Goal: Information Seeking & Learning: Learn about a topic

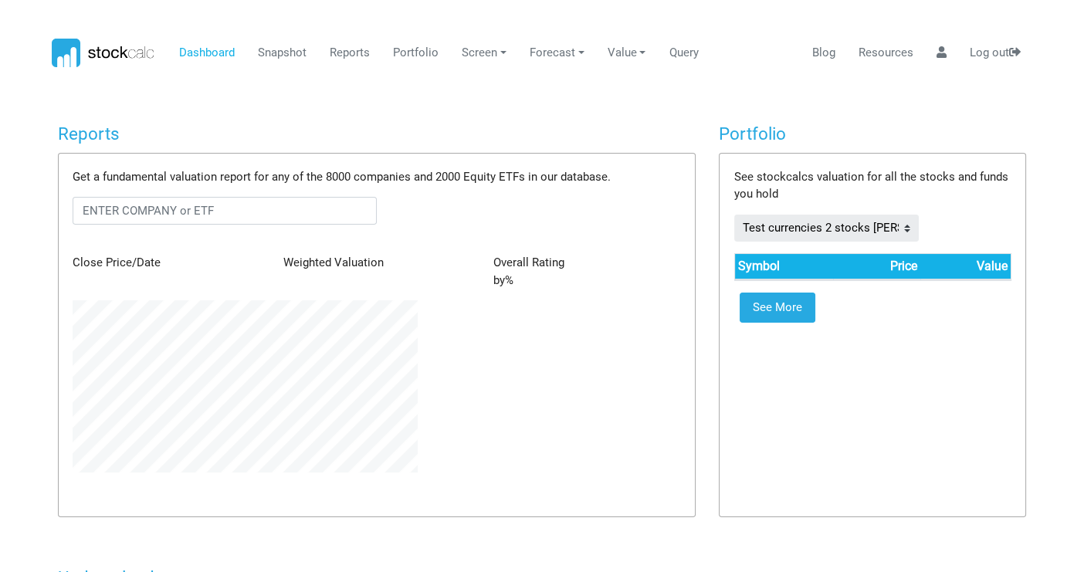
scroll to position [172, 368]
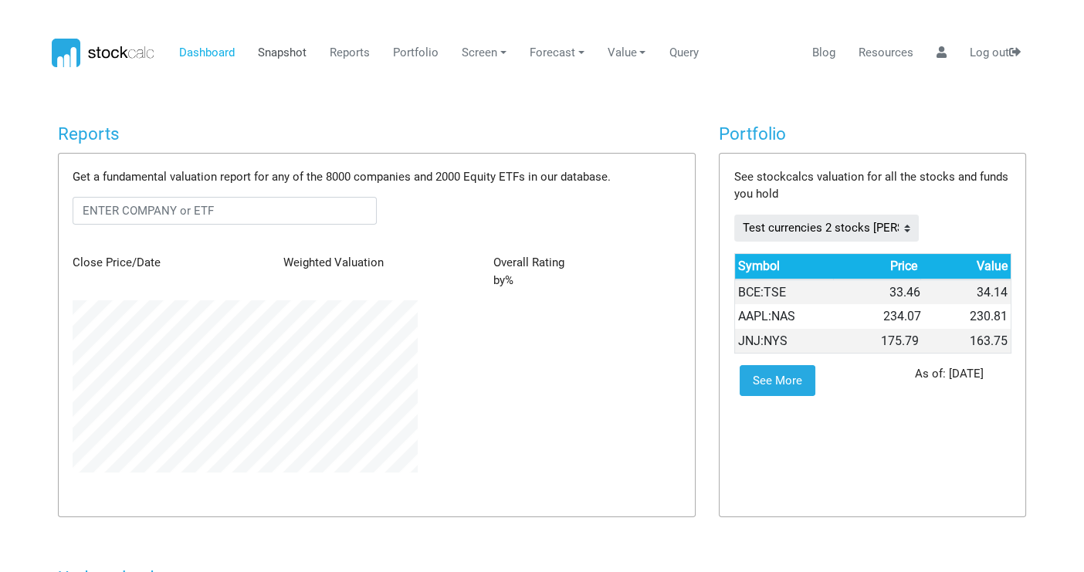
click at [279, 51] on link "Snapshot" at bounding box center [282, 53] width 60 height 29
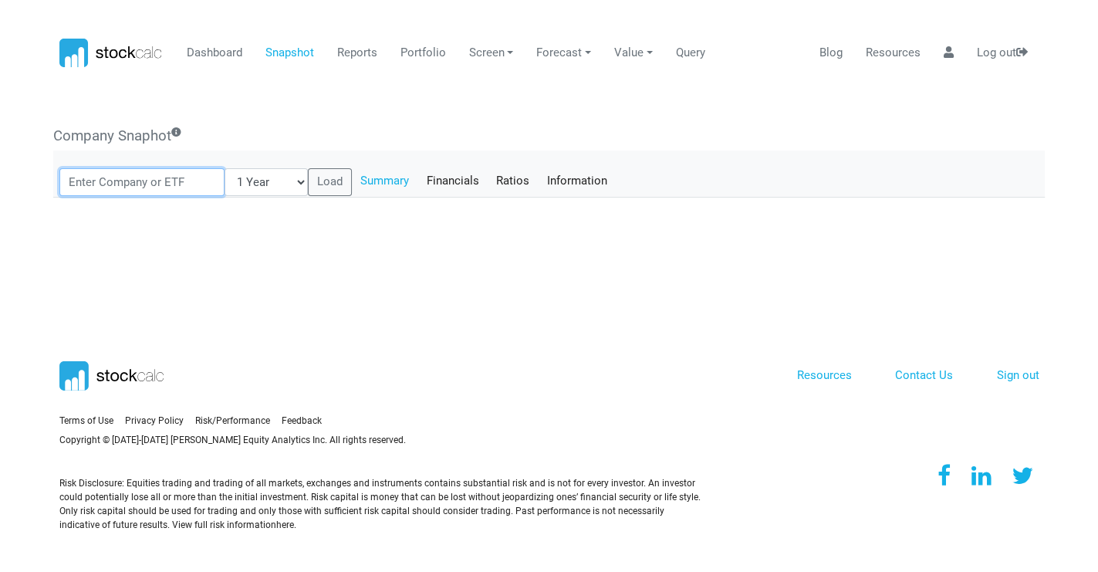
click at [144, 178] on input "text" at bounding box center [142, 182] width 166 height 28
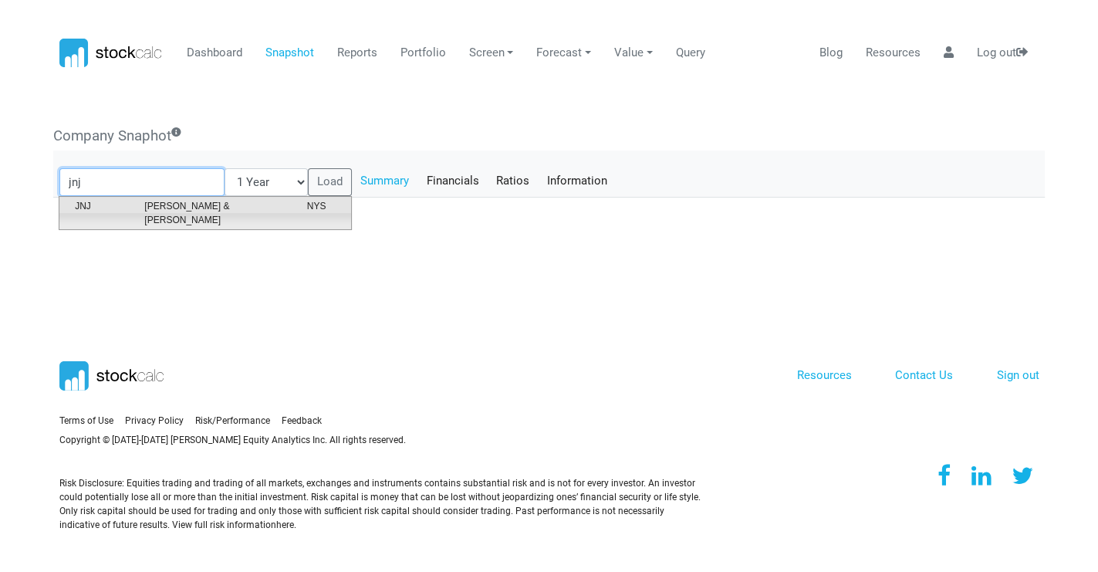
click at [133, 205] on span "[PERSON_NAME] & [PERSON_NAME]" at bounding box center [214, 213] width 162 height 28
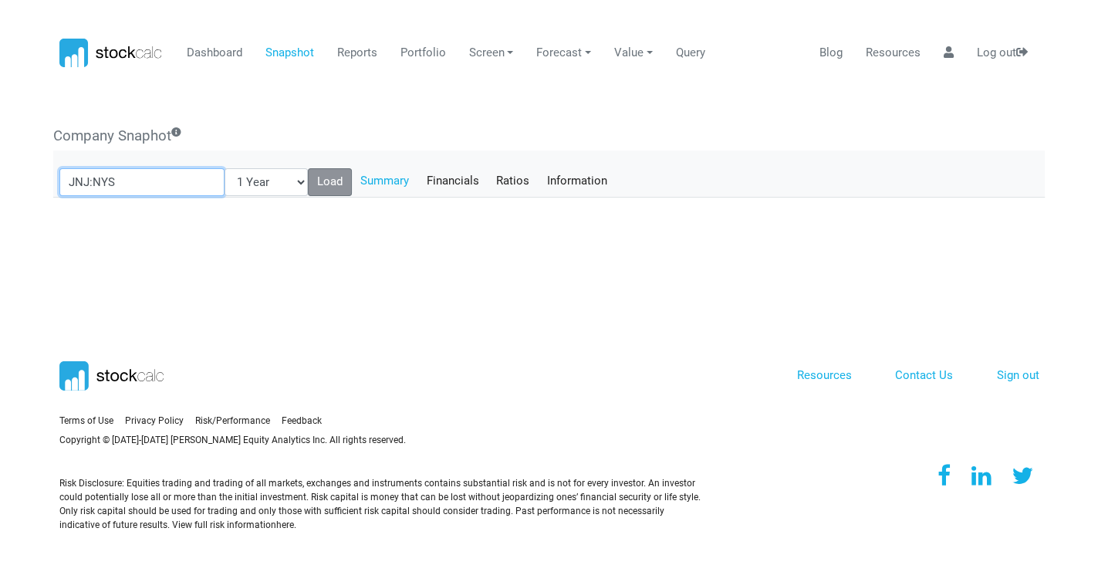
type input "JNJ:NYS"
click at [317, 179] on button "Load" at bounding box center [330, 182] width 45 height 28
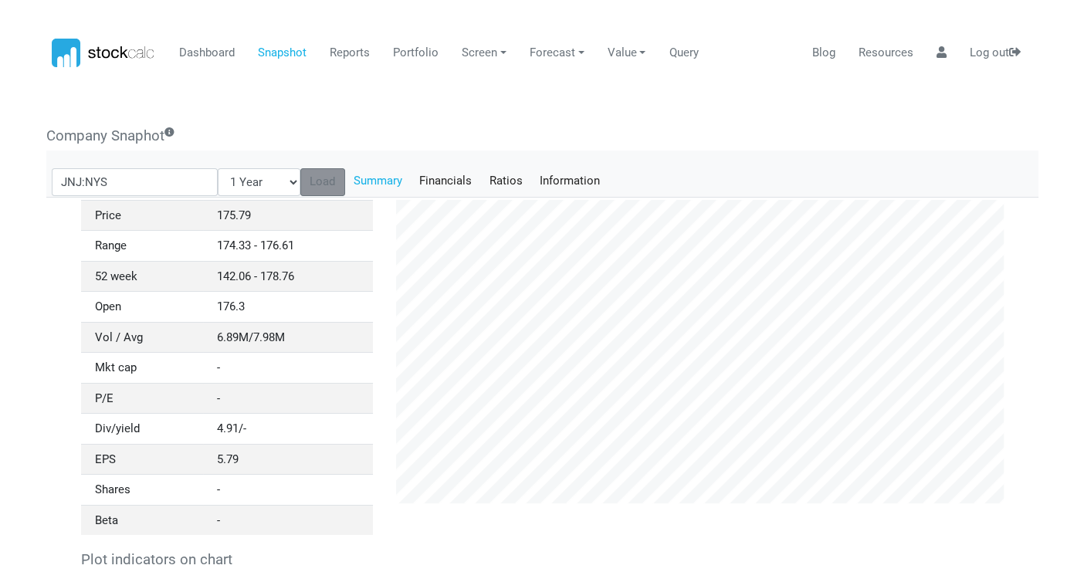
scroll to position [0, 0]
click at [437, 181] on link "Financials" at bounding box center [446, 181] width 70 height 26
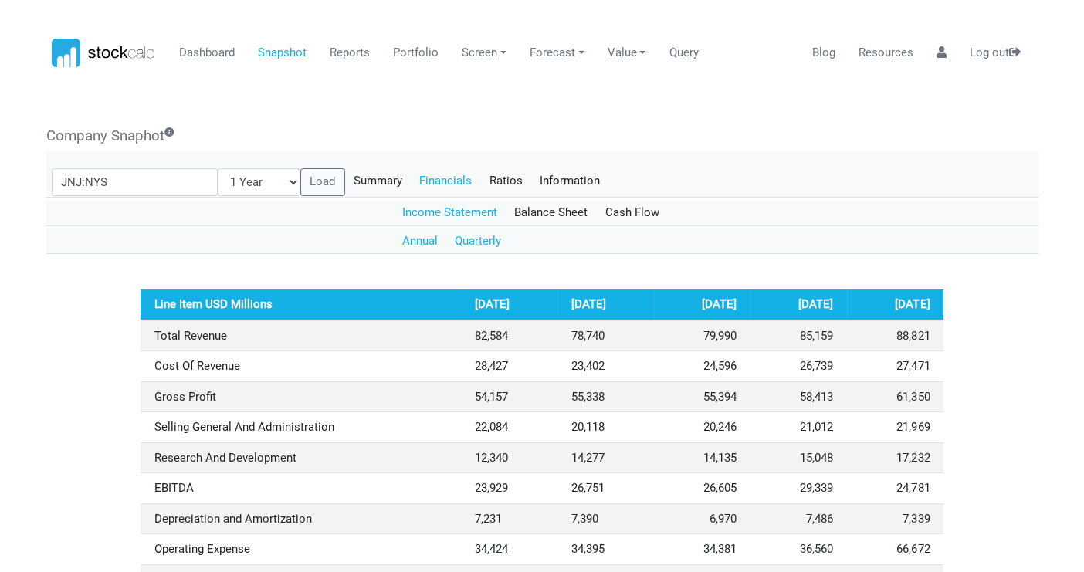
click at [470, 241] on link "Quarterly" at bounding box center [478, 241] width 64 height 26
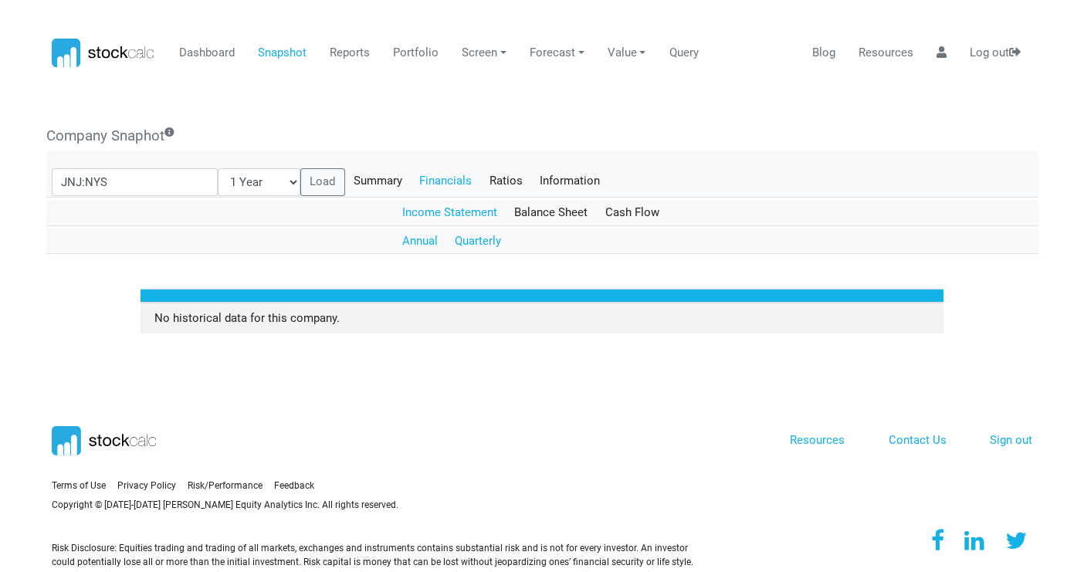
click at [416, 236] on link "Annual" at bounding box center [420, 241] width 53 height 26
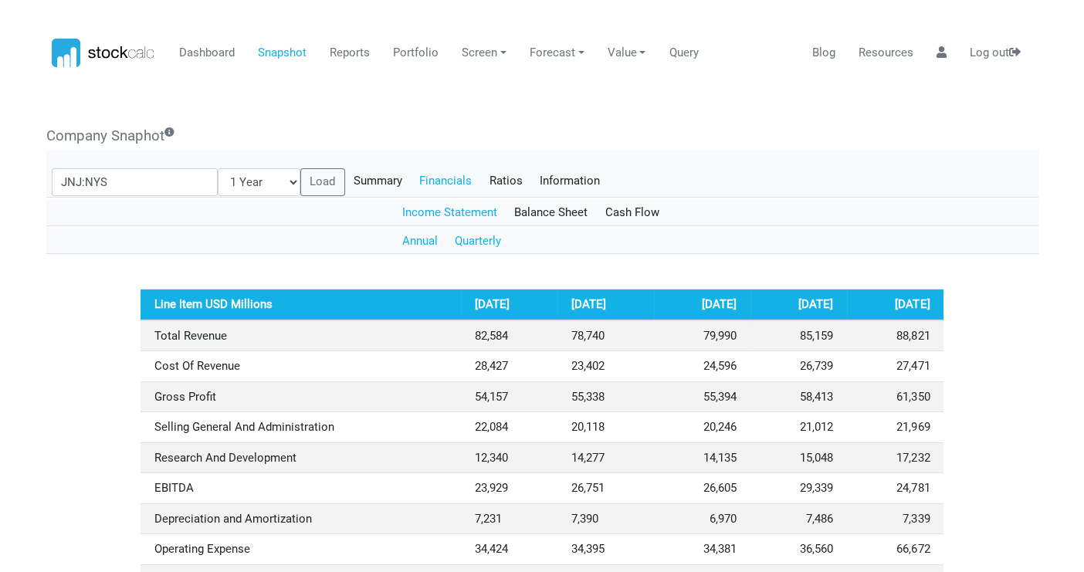
click at [488, 240] on link "Quarterly" at bounding box center [478, 241] width 64 height 26
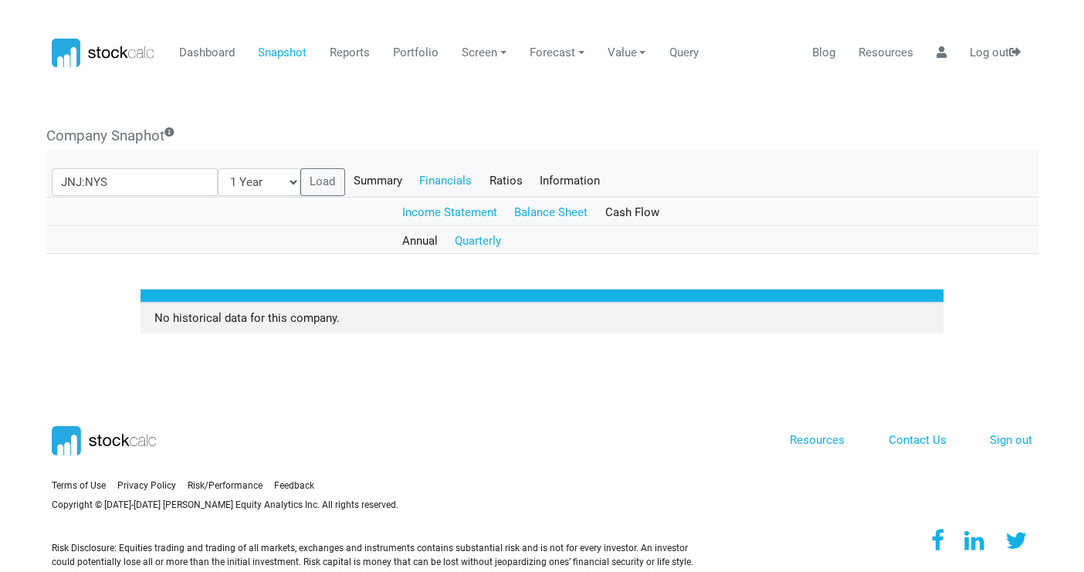
click at [550, 211] on link "Balance Sheet" at bounding box center [550, 213] width 91 height 26
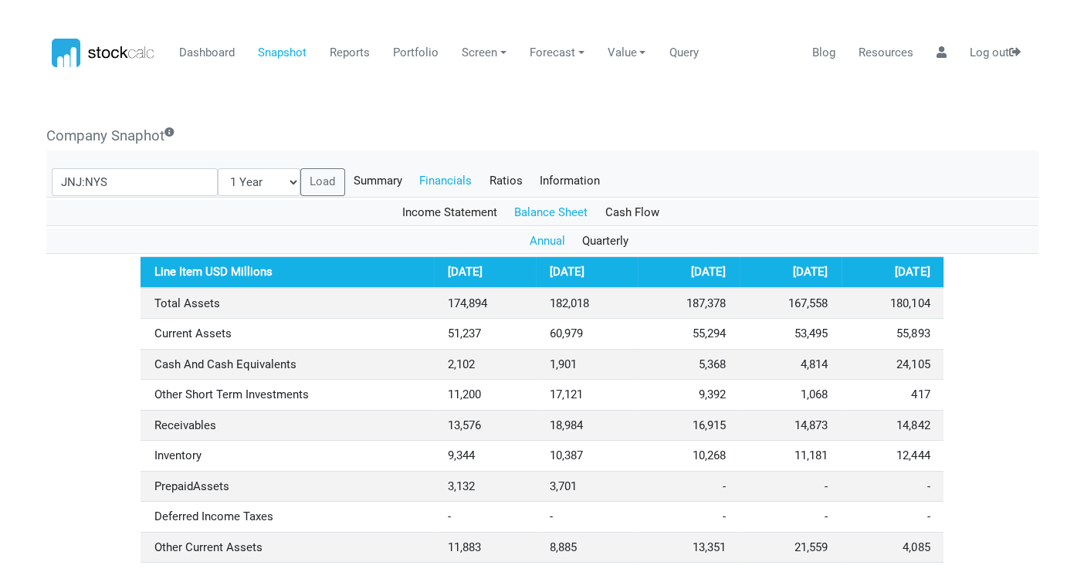
click at [547, 238] on link "Annual" at bounding box center [547, 241] width 53 height 26
click at [600, 238] on link "Quarterly" at bounding box center [605, 241] width 64 height 26
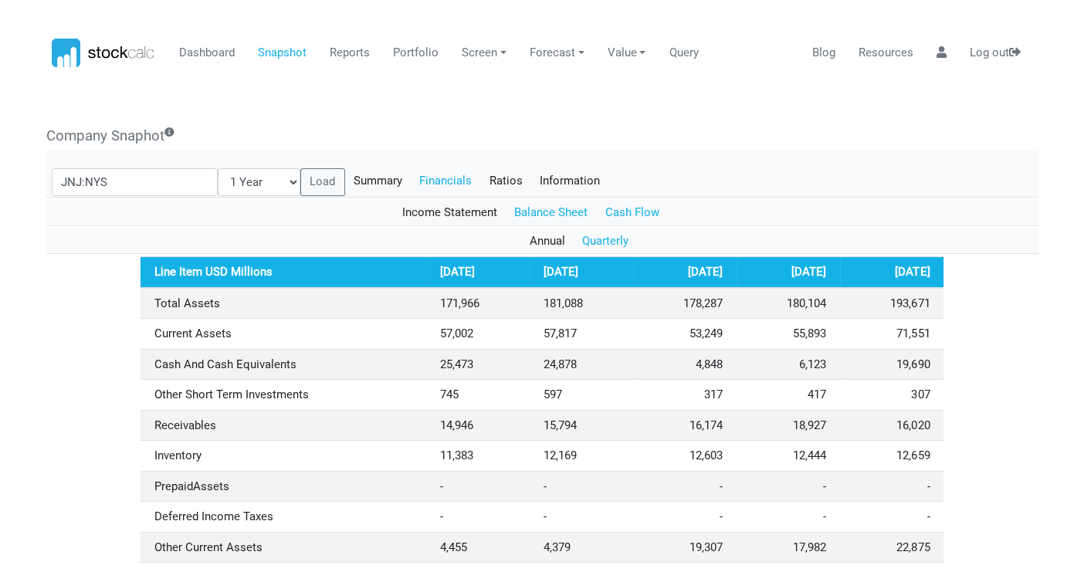
click at [624, 210] on link "Cash Flow" at bounding box center [633, 213] width 72 height 26
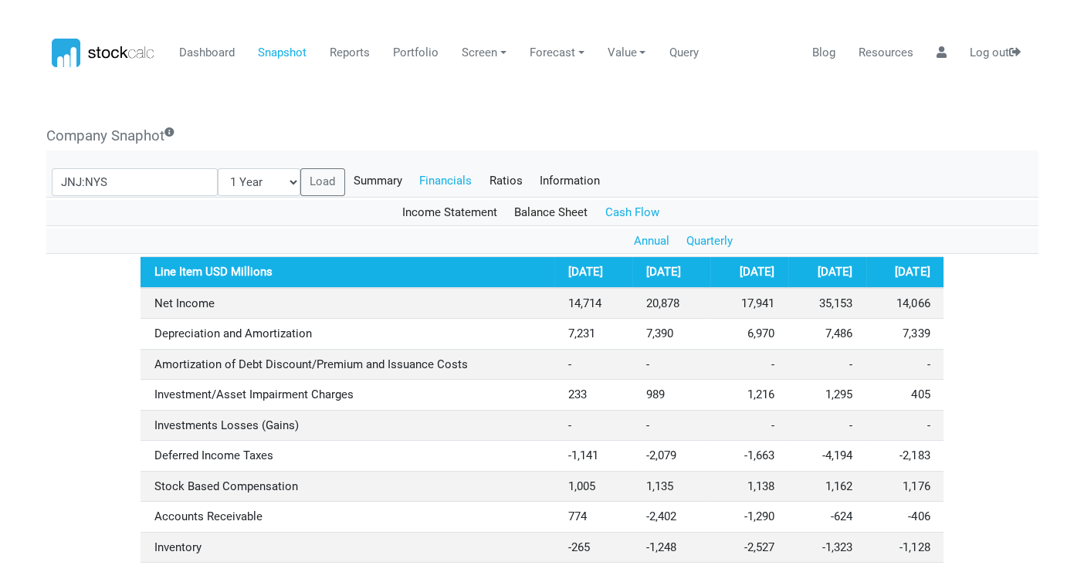
click at [713, 239] on link "Quarterly" at bounding box center [710, 241] width 64 height 26
click at [427, 208] on link "Income Statement" at bounding box center [450, 213] width 113 height 26
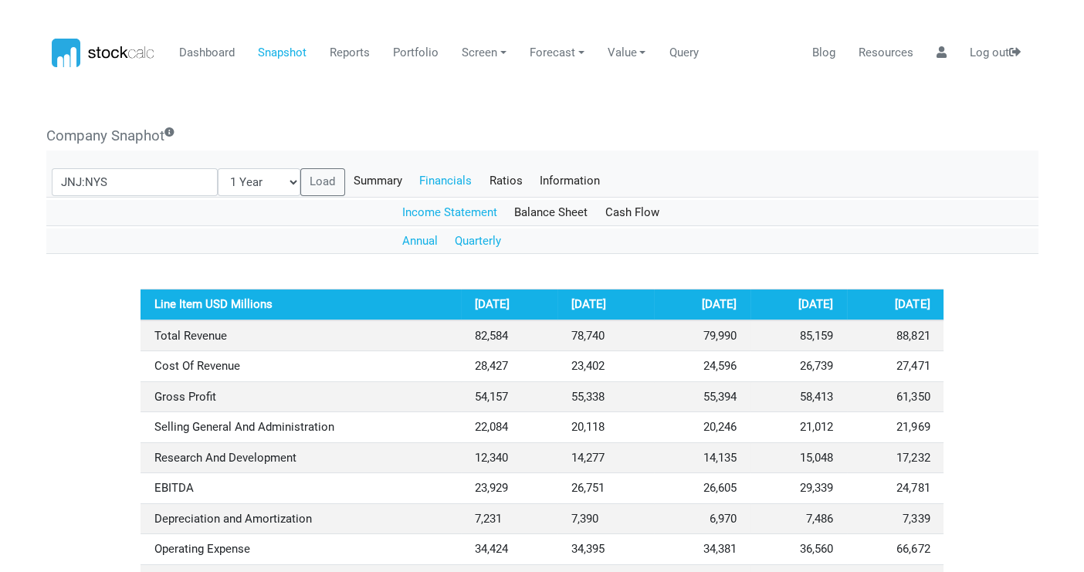
click at [489, 238] on link "Quarterly" at bounding box center [478, 241] width 64 height 26
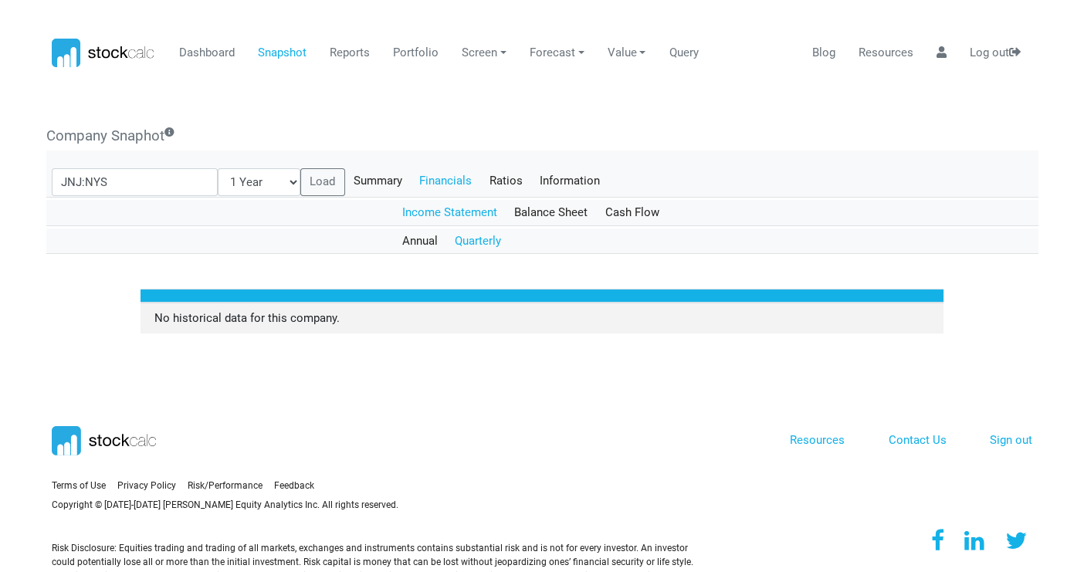
click at [36, 289] on body "Dashboard Snapshot Reports Portfolio Screen Stock Screener Sector ETF Industry …" at bounding box center [542, 286] width 1084 height 572
click at [555, 214] on link "Balance Sheet" at bounding box center [550, 213] width 91 height 26
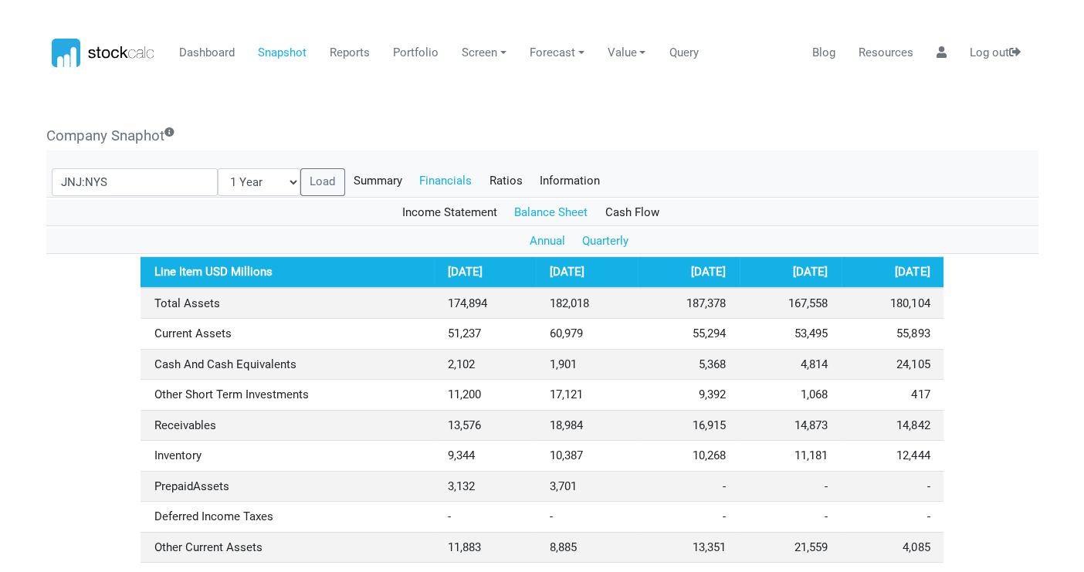
click at [593, 238] on link "Quarterly" at bounding box center [605, 241] width 64 height 26
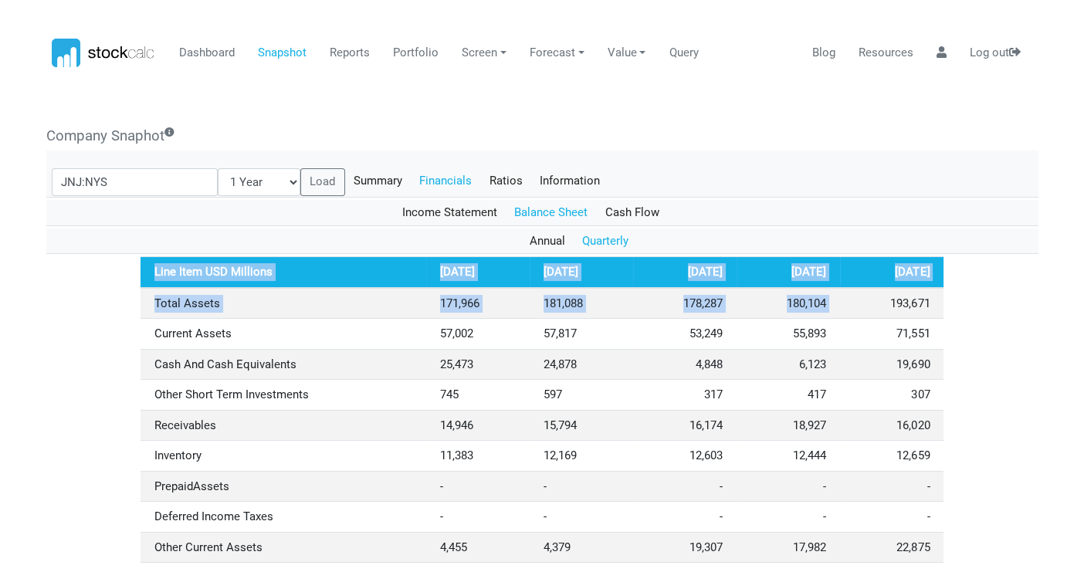
drag, startPoint x: 889, startPoint y: 301, endPoint x: 944, endPoint y: 303, distance: 54.8
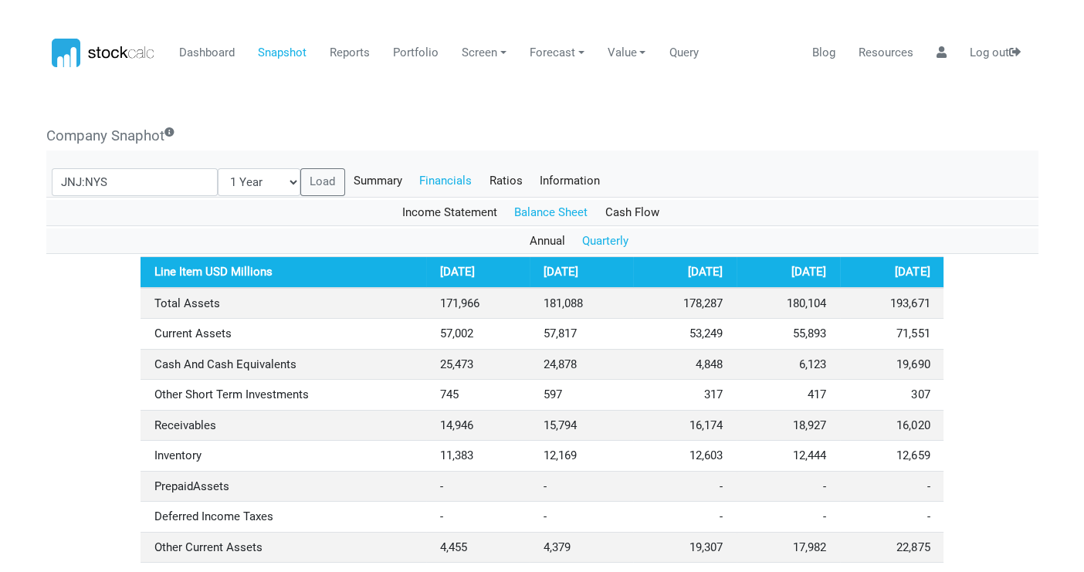
click at [742, 221] on ul "Income Statement Balance Sheet Cash Flow" at bounding box center [542, 213] width 992 height 26
